Goal: Information Seeking & Learning: Learn about a topic

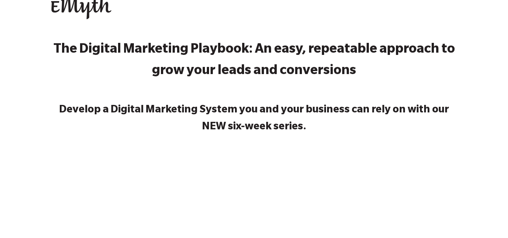
scroll to position [75, 0]
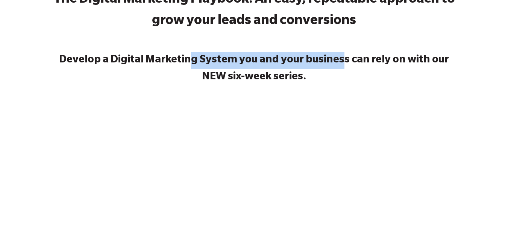
drag, startPoint x: 206, startPoint y: 65, endPoint x: 345, endPoint y: 70, distance: 139.2
click at [342, 62] on strong "Develop a Digital Marketing System you and your business can rely on with our N…" at bounding box center [254, 69] width 390 height 28
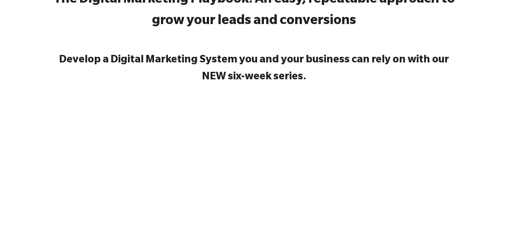
click at [340, 76] on p "Develop a Digital Marketing System you and your business can rely on with our N…" at bounding box center [254, 69] width 406 height 34
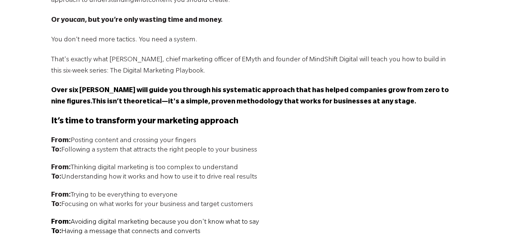
scroll to position [564, 0]
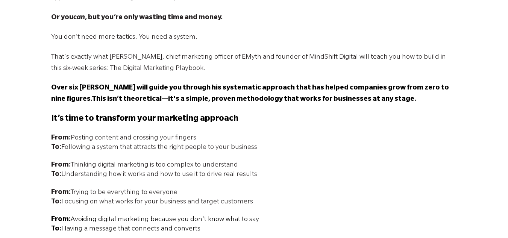
drag, startPoint x: 51, startPoint y: 87, endPoint x: 399, endPoint y: 103, distance: 348.4
click at [399, 103] on p "Over six [PERSON_NAME] will guide you through his systematic approach that has …" at bounding box center [254, 94] width 406 height 23
click at [243, 119] on h3 "It’s time to transform your marketing approach" at bounding box center [254, 120] width 406 height 12
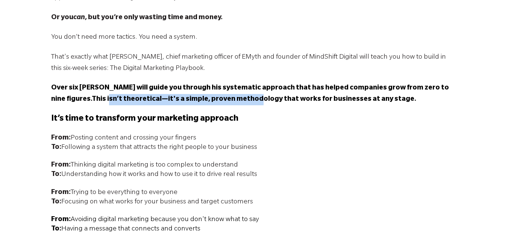
drag, startPoint x: 93, startPoint y: 98, endPoint x: 241, endPoint y: 105, distance: 147.9
click at [240, 105] on p "Over six [PERSON_NAME] will guide you through his systematic approach that has …" at bounding box center [254, 94] width 406 height 23
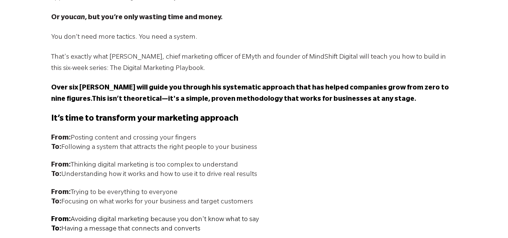
click at [250, 104] on p "Over six [PERSON_NAME] will guide you through his systematic approach that has …" at bounding box center [254, 94] width 406 height 23
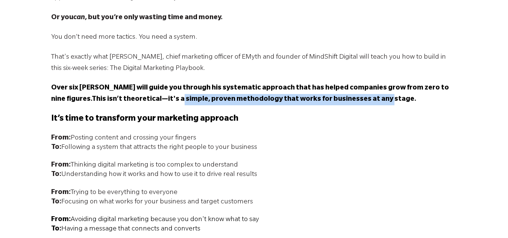
drag, startPoint x: 161, startPoint y: 100, endPoint x: 382, endPoint y: 101, distance: 221.4
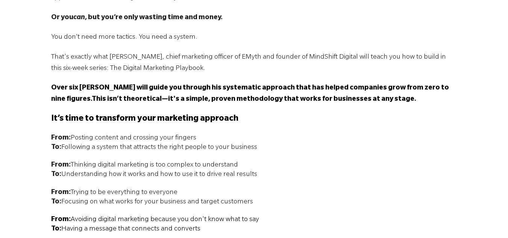
click at [382, 101] on span "This isn’t theoretical—it's a simple, proven methodology that works for busines…" at bounding box center [254, 100] width 324 height 8
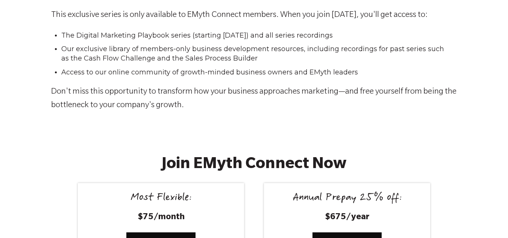
scroll to position [1287, 0]
